Goal: Task Accomplishment & Management: Use online tool/utility

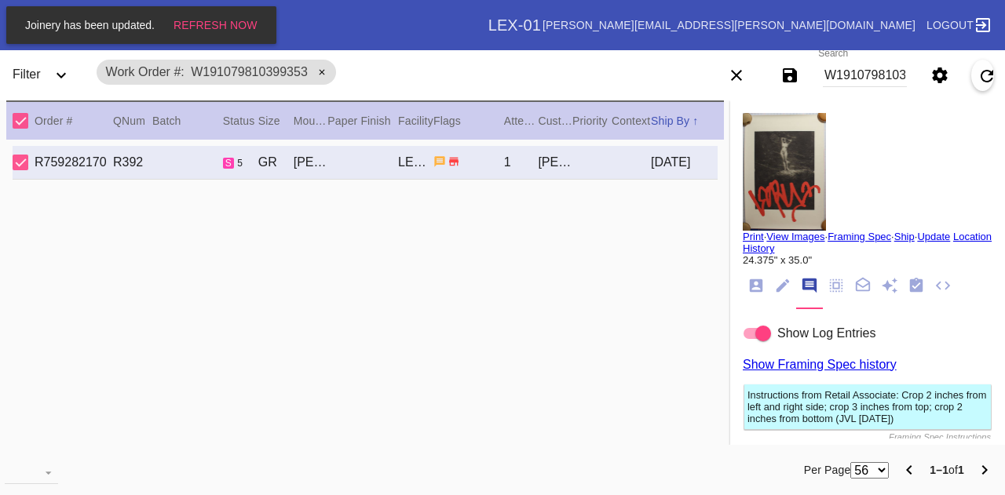
click at [886, 72] on input "W191079810399353" at bounding box center [865, 76] width 84 height 24
type input "W761465081253205"
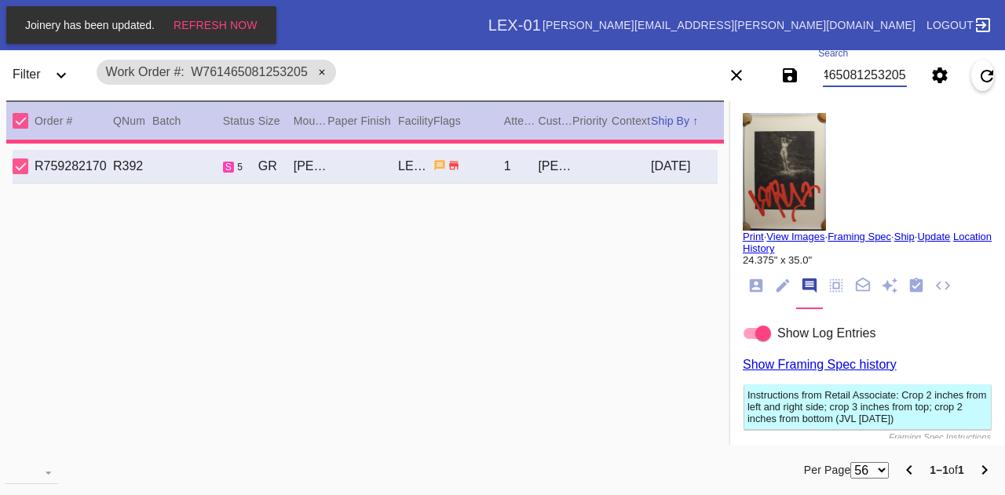
type input "1.5"
type input "12.0"
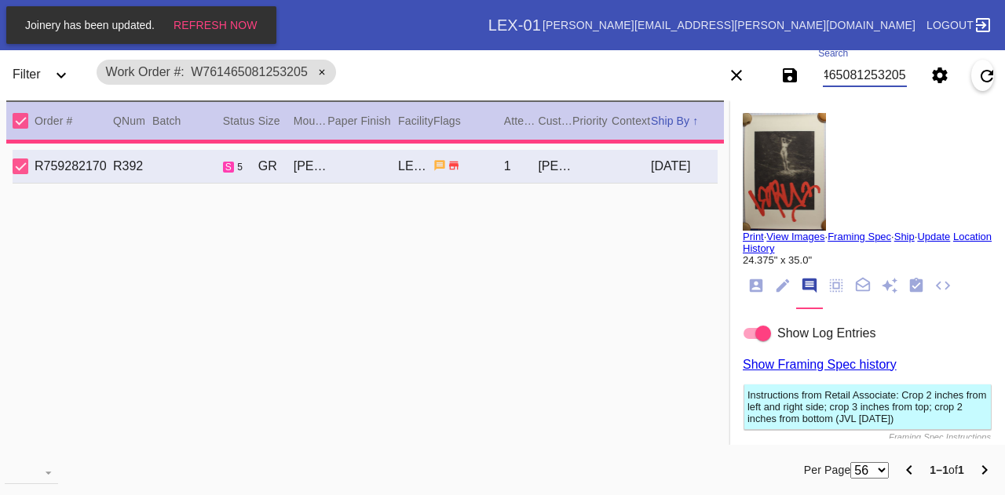
type input "17.0"
type textarea "creases all throughout, dust and debris,"
type input "[DATE]"
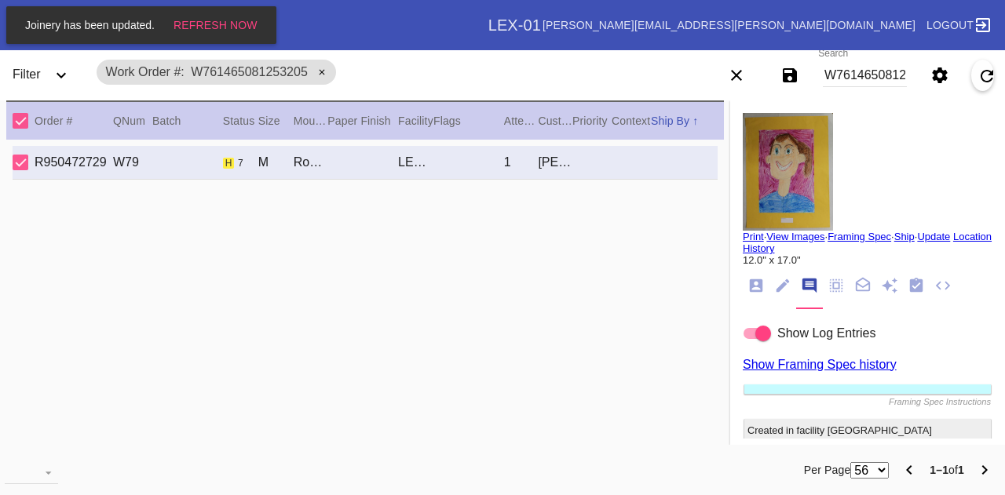
click at [909, 297] on md-tab-item at bounding box center [916, 286] width 27 height 29
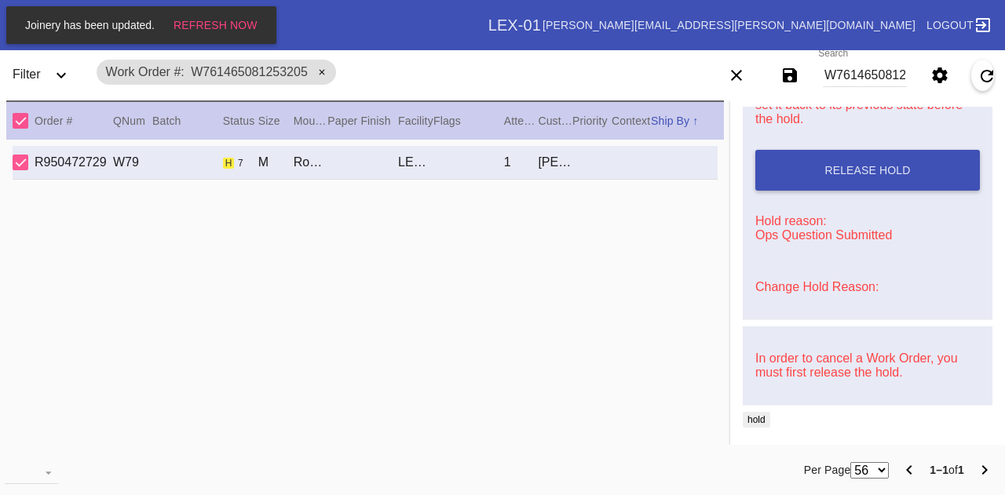
scroll to position [689, 0]
click at [860, 65] on input "W761465081253205" at bounding box center [865, 76] width 84 height 24
type input "R321711659"
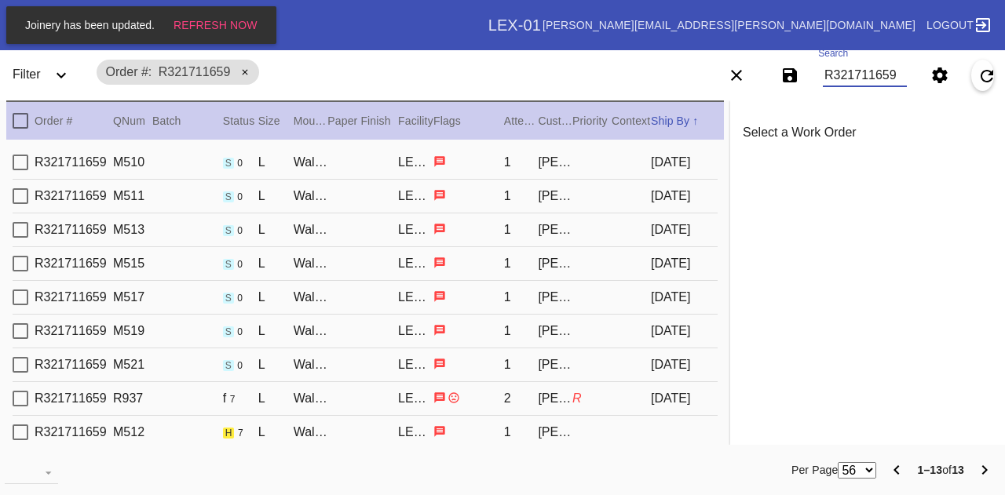
scroll to position [132, 0]
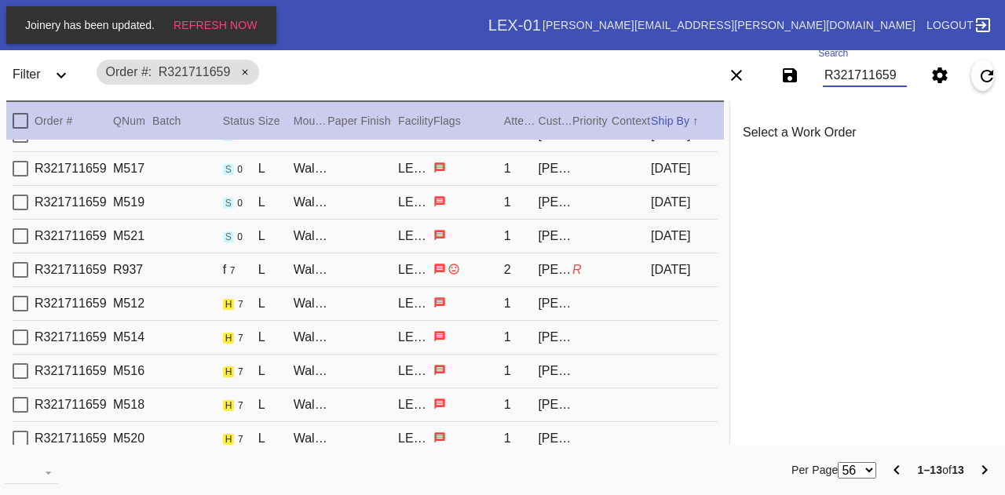
click at [457, 293] on div "R321711659 M512 h 7 L Walnut (Gallery) / No Mat LEX-01 1 [PERSON_NAME]" at bounding box center [365, 304] width 705 height 34
type input "0.0"
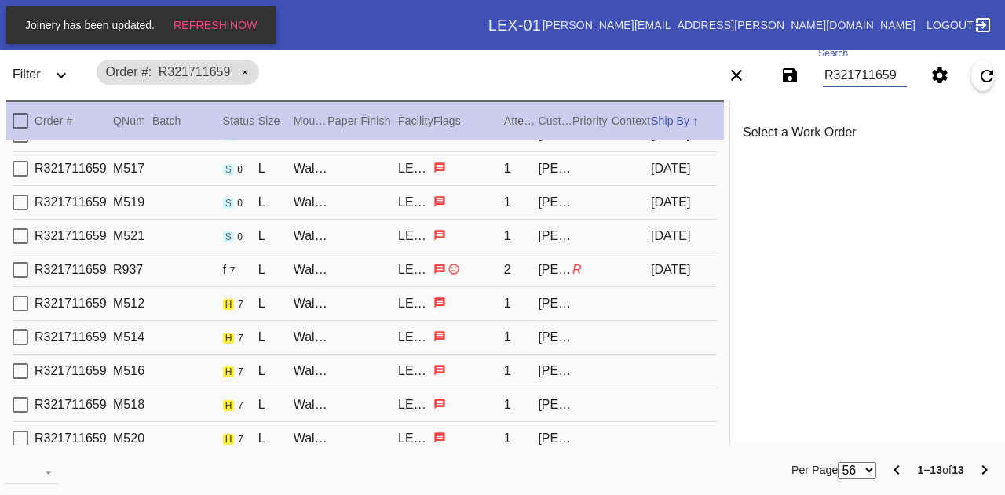
type input "0.1875"
type input "16.0"
type input "[DATE]"
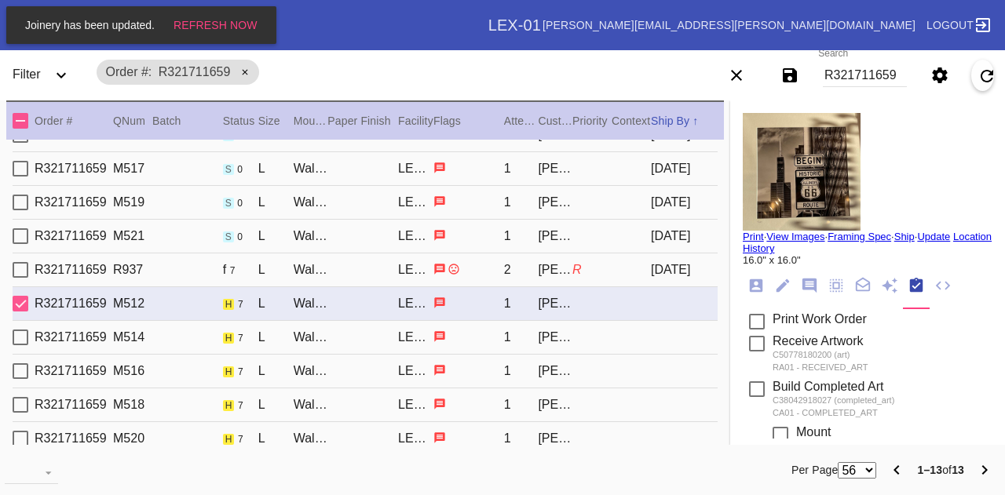
click at [469, 327] on div "R321711659 M514 h 7 L Walnut (Gallery) / No Mat LEX-01 1 [PERSON_NAME]" at bounding box center [365, 338] width 705 height 34
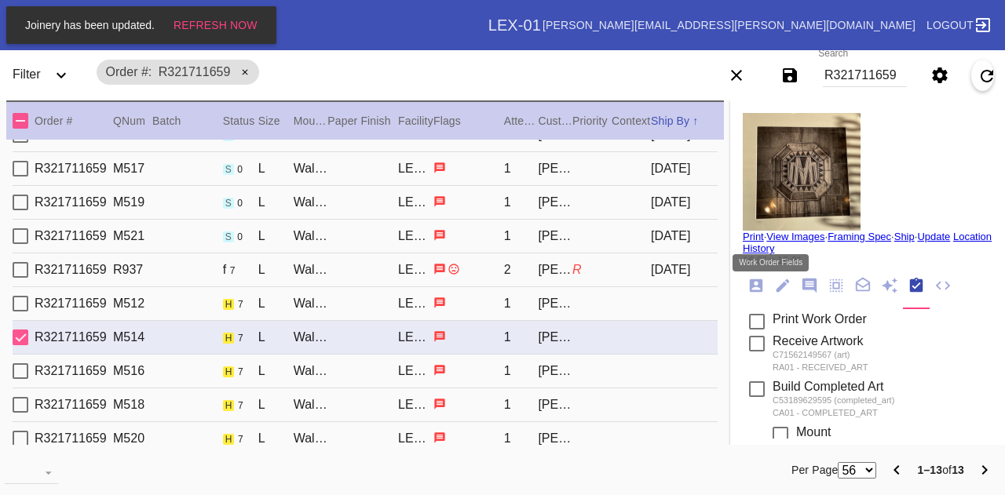
click at [774, 293] on icon "Work Order Fields" at bounding box center [782, 285] width 17 height 17
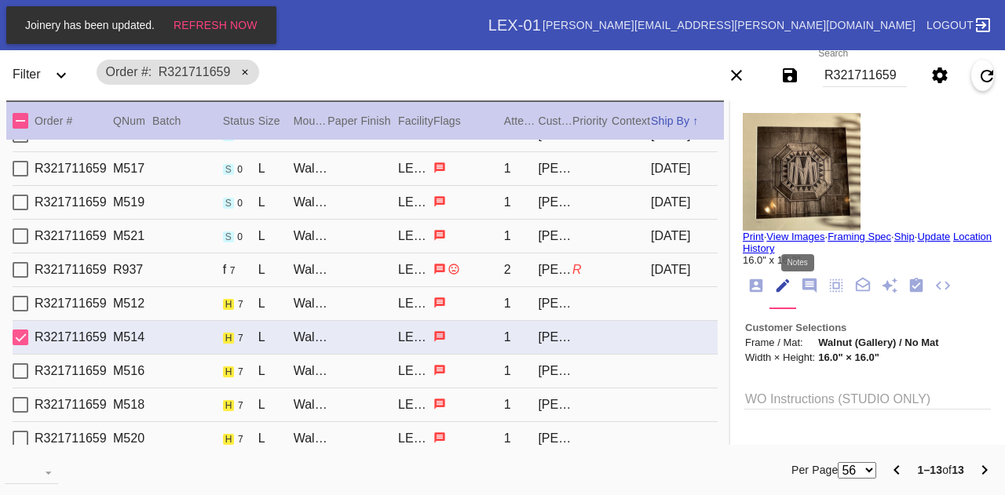
click at [802, 289] on icon "Notes" at bounding box center [809, 286] width 14 height 14
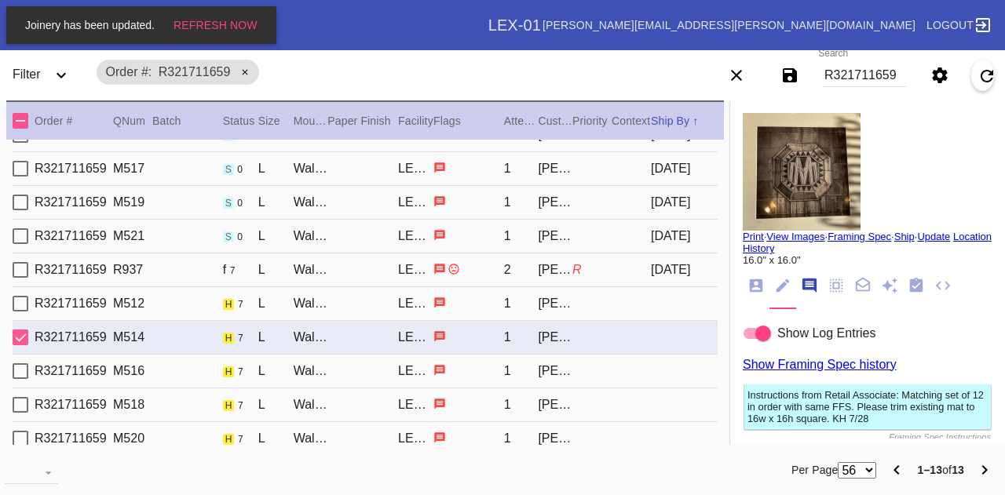
scroll to position [96, 0]
click at [911, 285] on icon "Workflow" at bounding box center [916, 285] width 17 height 17
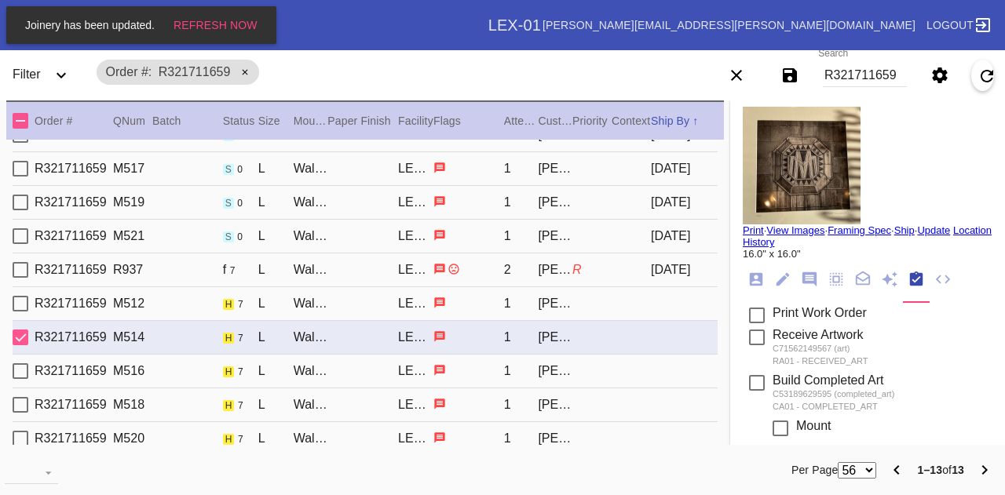
scroll to position [0, 0]
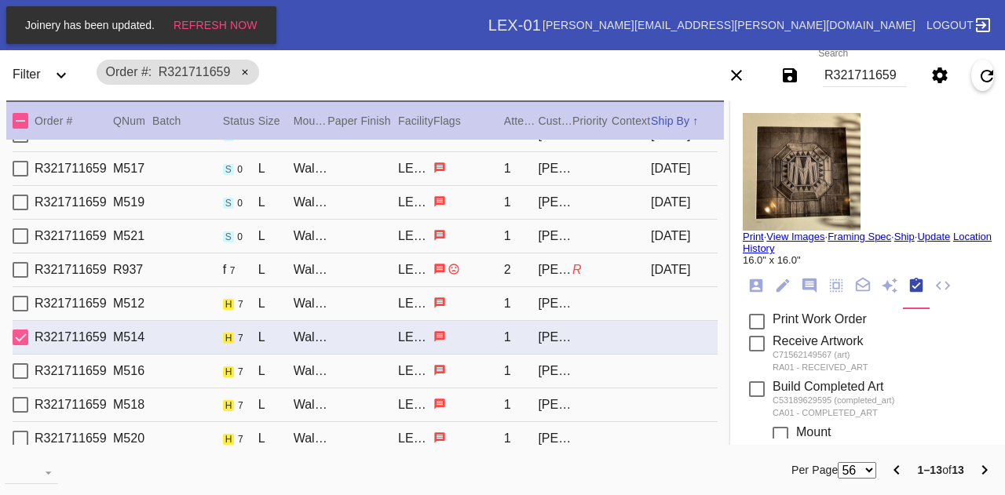
click at [798, 274] on md-tab-item at bounding box center [809, 286] width 27 height 29
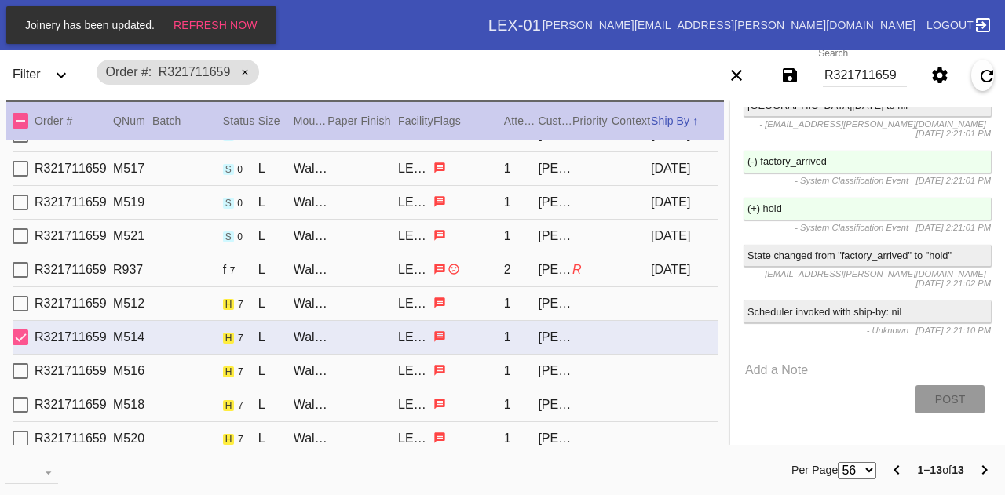
scroll to position [17, 0]
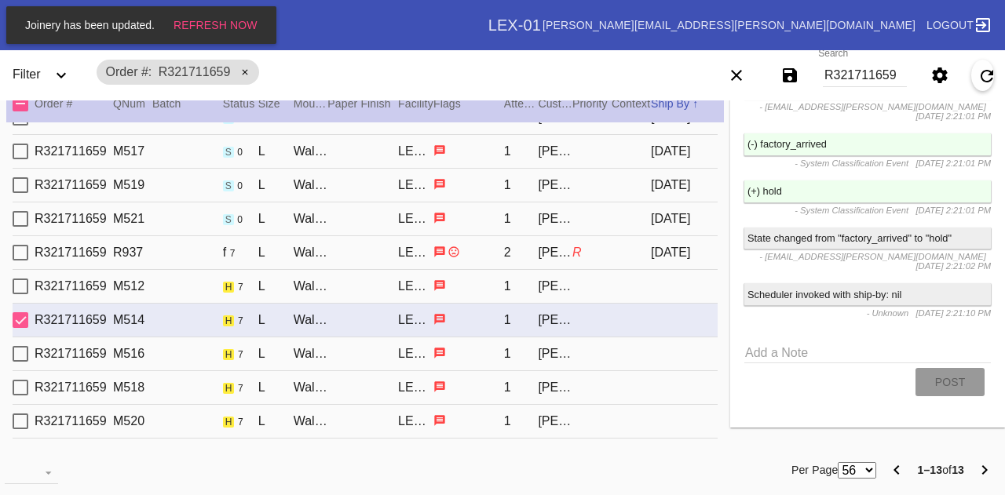
click at [398, 359] on div "LEX-01" at bounding box center [415, 354] width 35 height 14
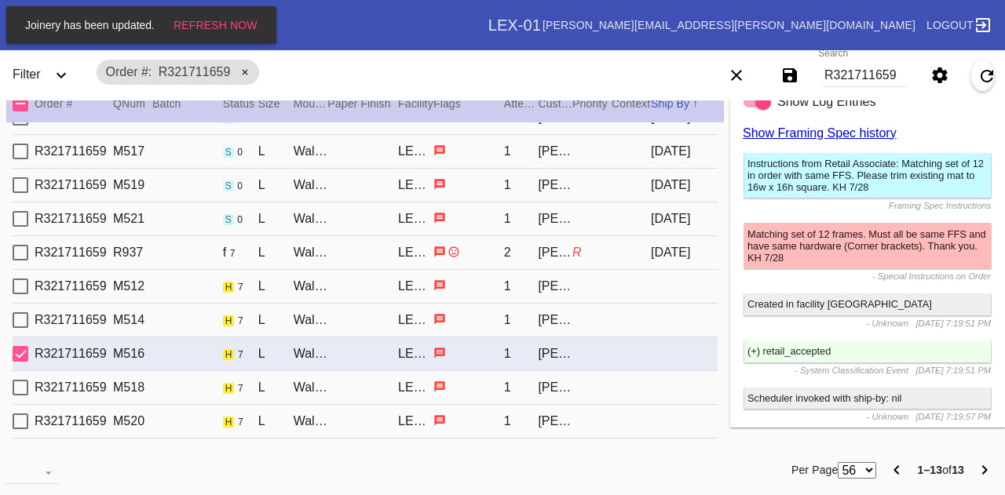
scroll to position [2265, 0]
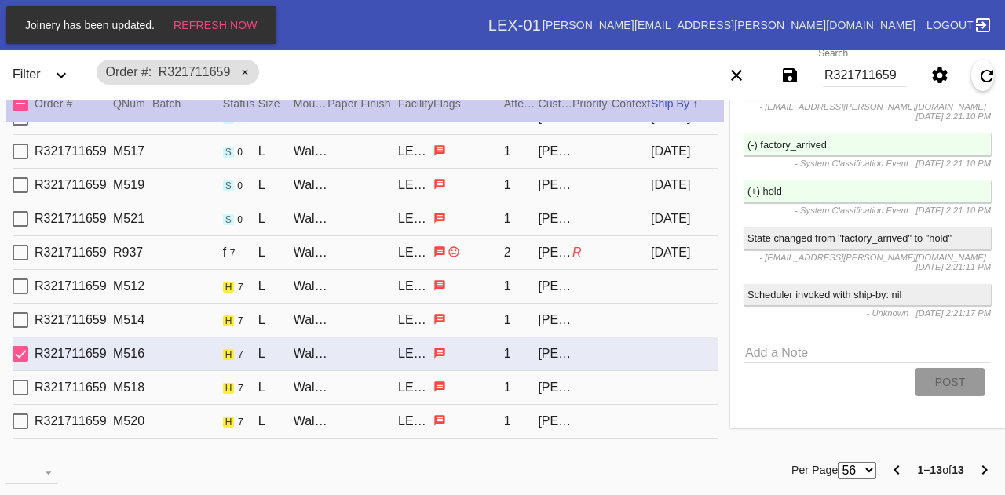
click at [460, 425] on div at bounding box center [468, 421] width 71 height 15
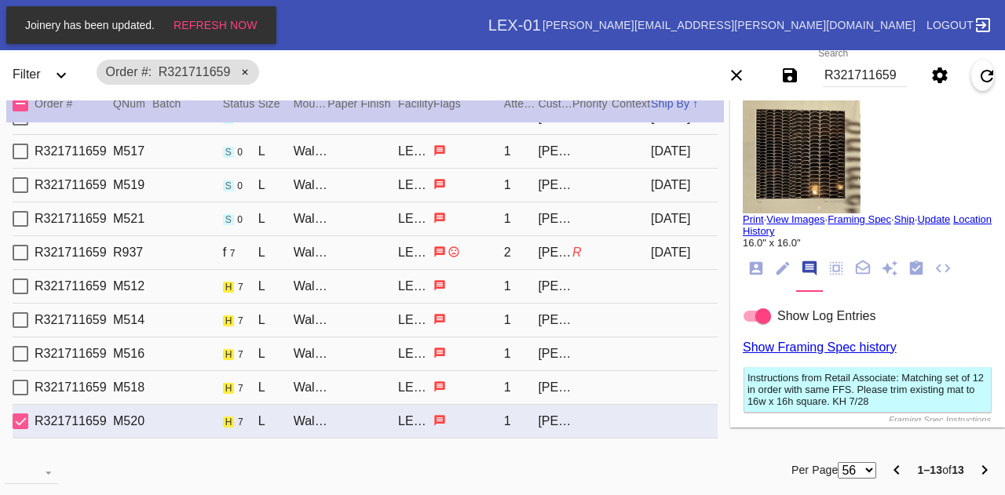
scroll to position [0, 0]
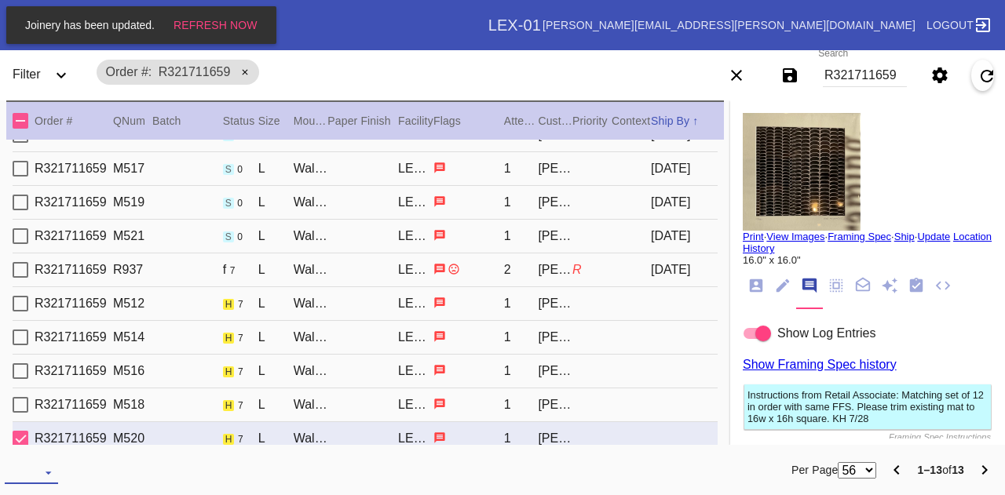
click at [30, 465] on md-select "Download... Export Selected Items Print Work Orders Frame Labels Frame Labels v…" at bounding box center [31, 473] width 53 height 24
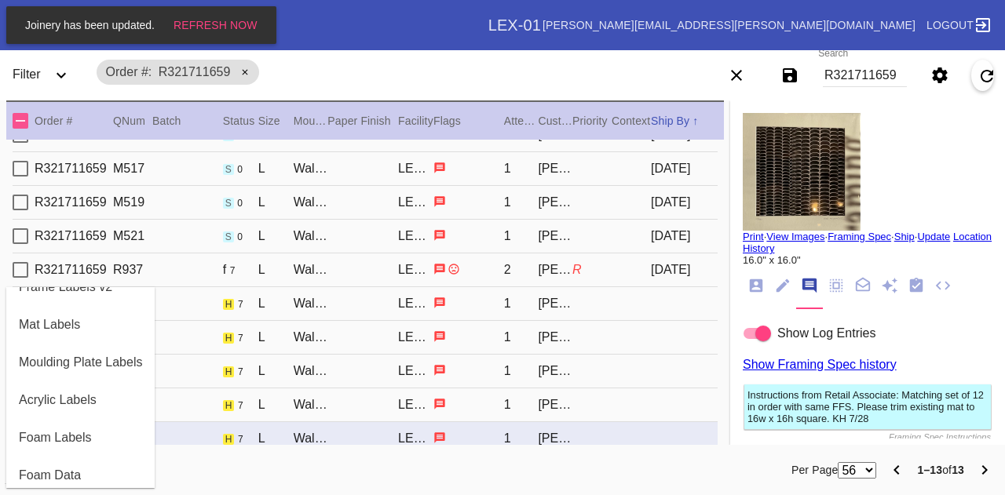
scroll to position [170, 0]
click at [89, 394] on div "Acrylic Labels" at bounding box center [58, 400] width 78 height 14
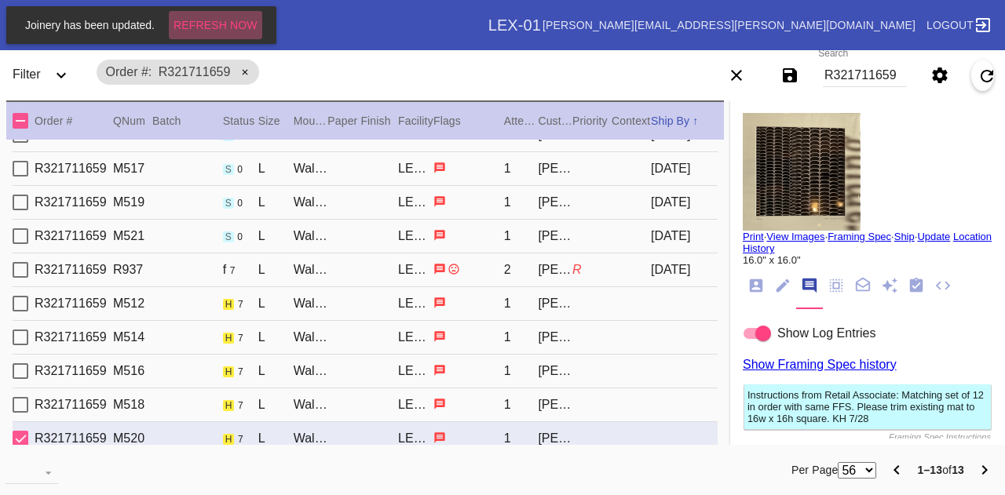
click at [209, 12] on button "Refresh Now" at bounding box center [215, 25] width 93 height 28
